Goal: Information Seeking & Learning: Learn about a topic

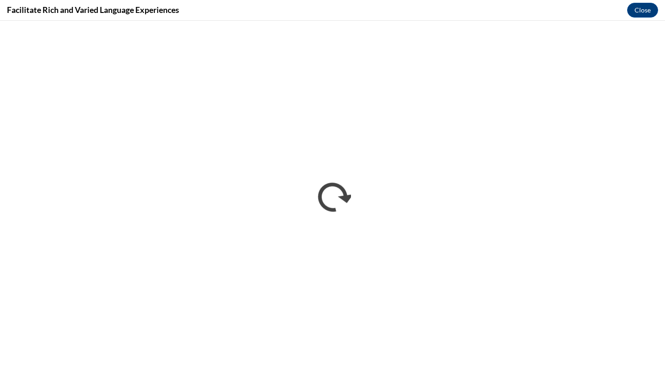
scroll to position [596, 0]
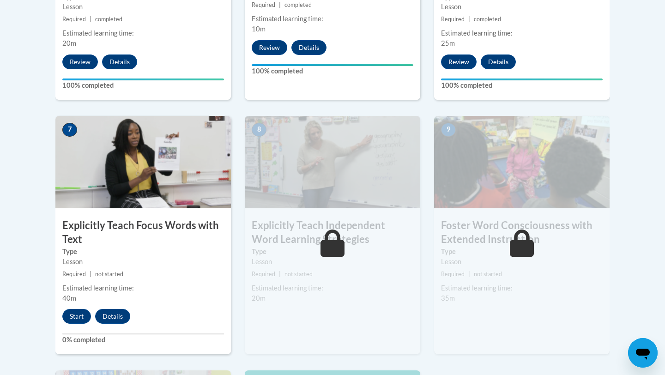
scroll to position [710, 0]
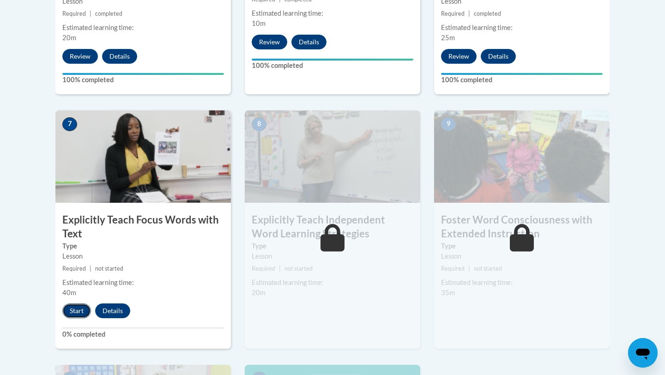
click at [73, 312] on button "Start" at bounding box center [76, 311] width 29 height 15
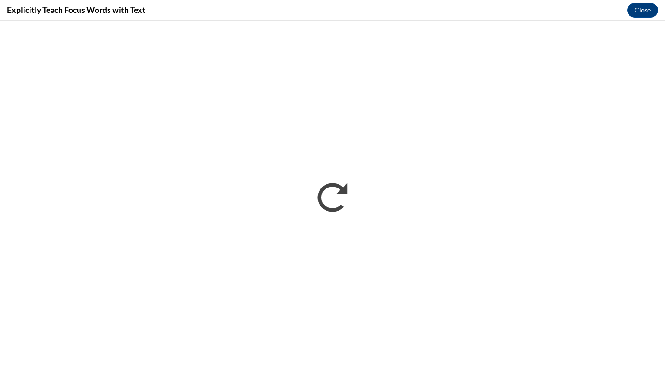
scroll to position [0, 0]
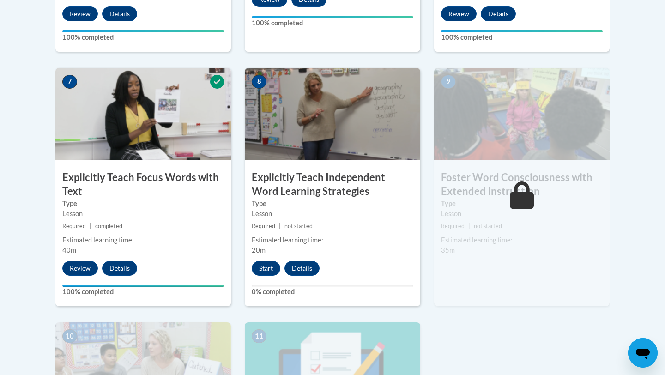
scroll to position [755, 0]
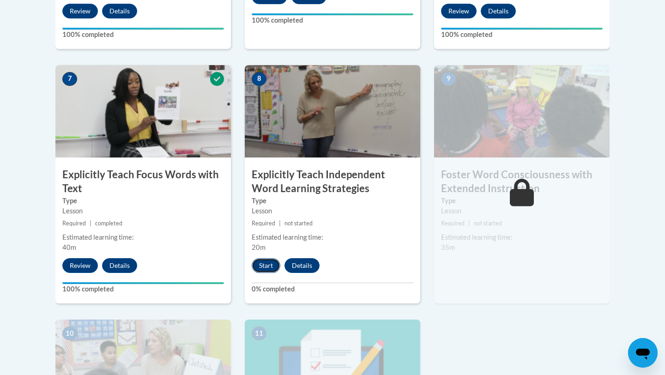
click at [263, 265] on button "Start" at bounding box center [266, 265] width 29 height 15
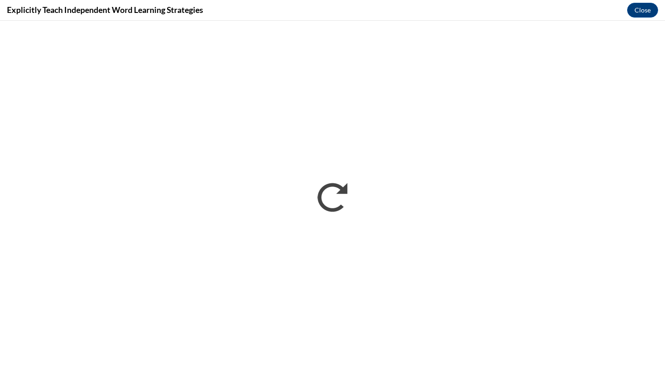
scroll to position [0, 0]
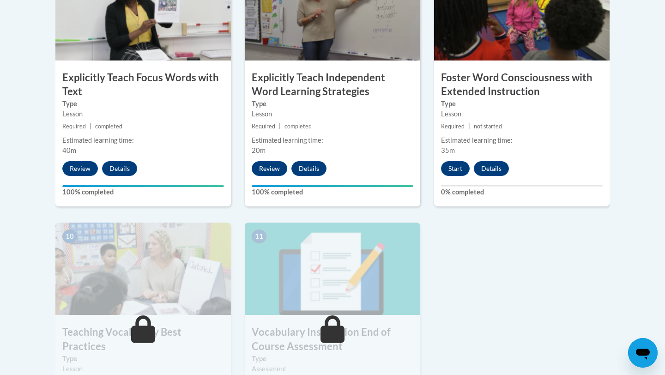
scroll to position [848, 0]
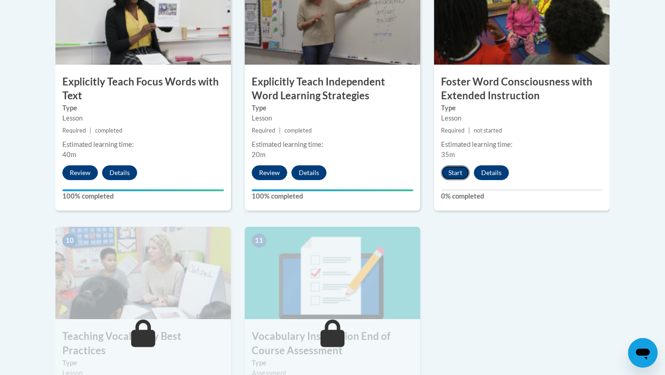
click at [451, 173] on button "Start" at bounding box center [455, 172] width 29 height 15
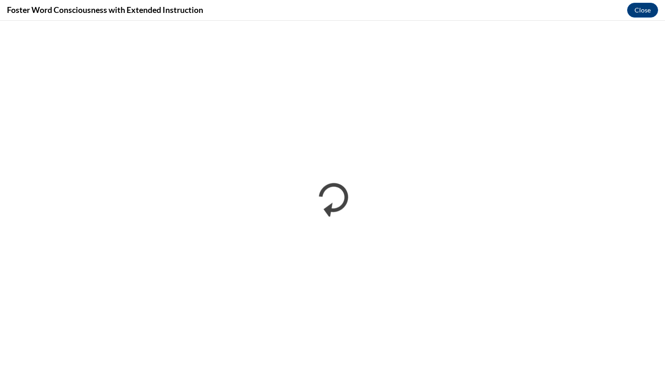
scroll to position [0, 0]
